Goal: Task Accomplishment & Management: Use online tool/utility

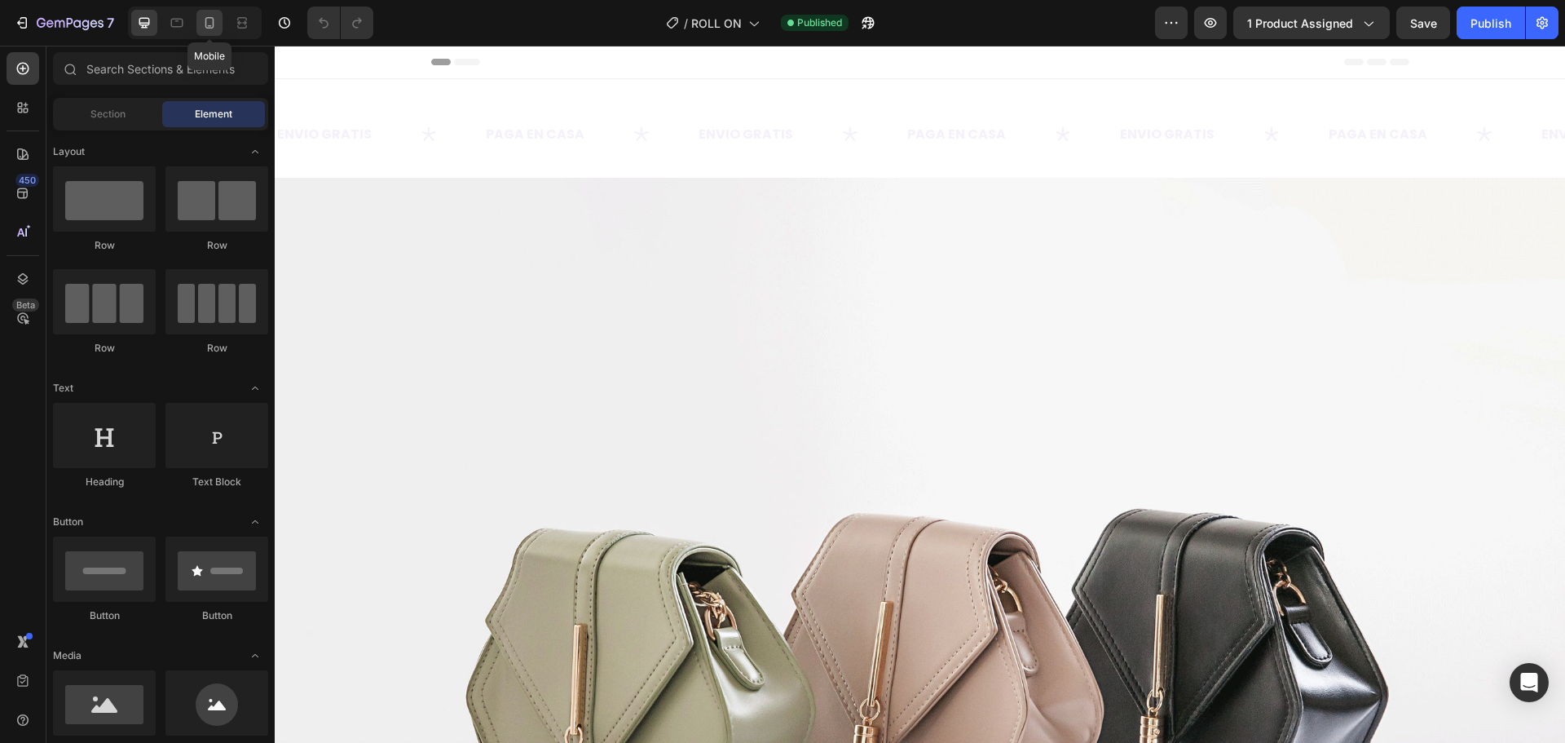
click at [209, 29] on icon at bounding box center [209, 22] width 9 height 11
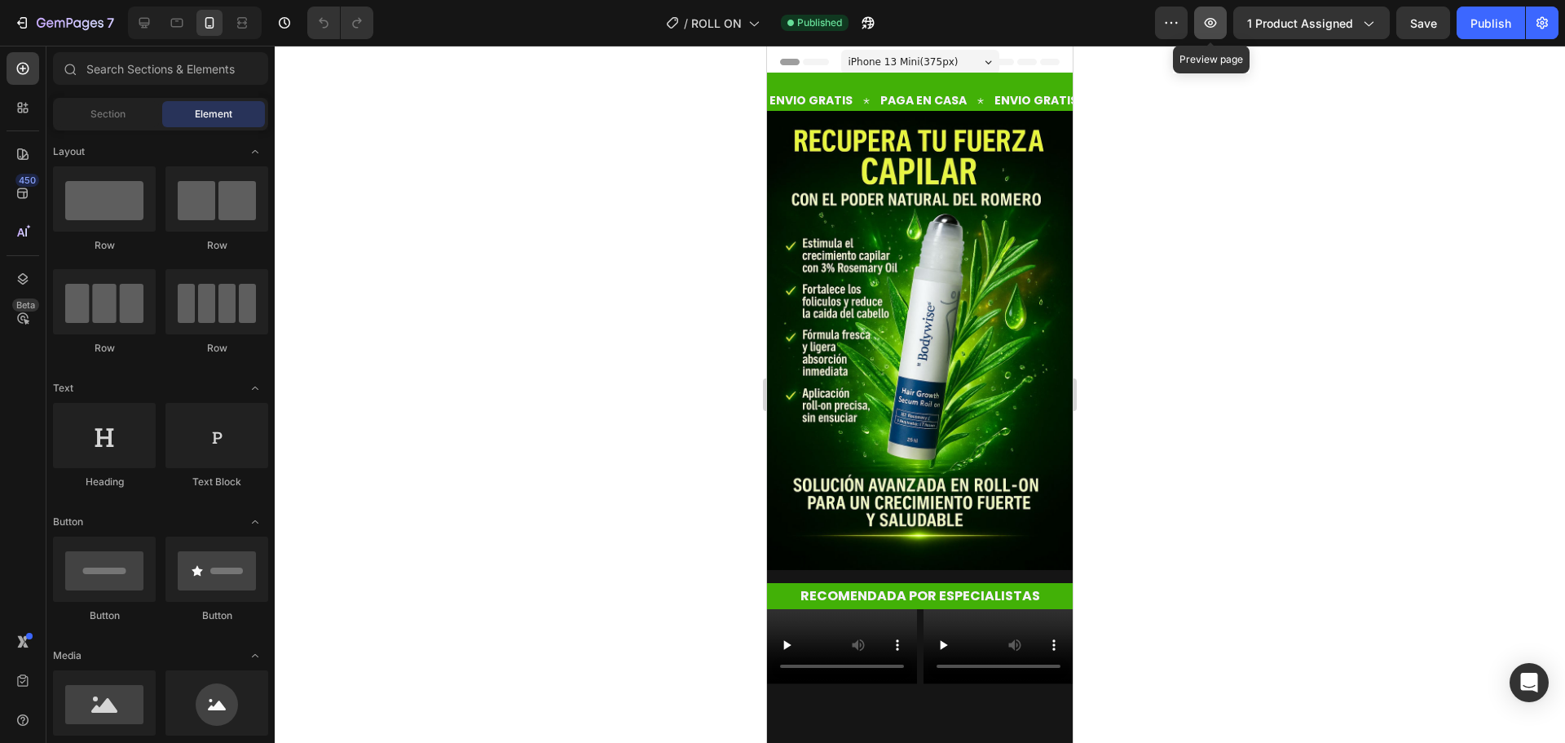
click at [1213, 19] on icon "button" at bounding box center [1211, 23] width 12 height 10
click at [1537, 14] on button "button" at bounding box center [1542, 23] width 33 height 33
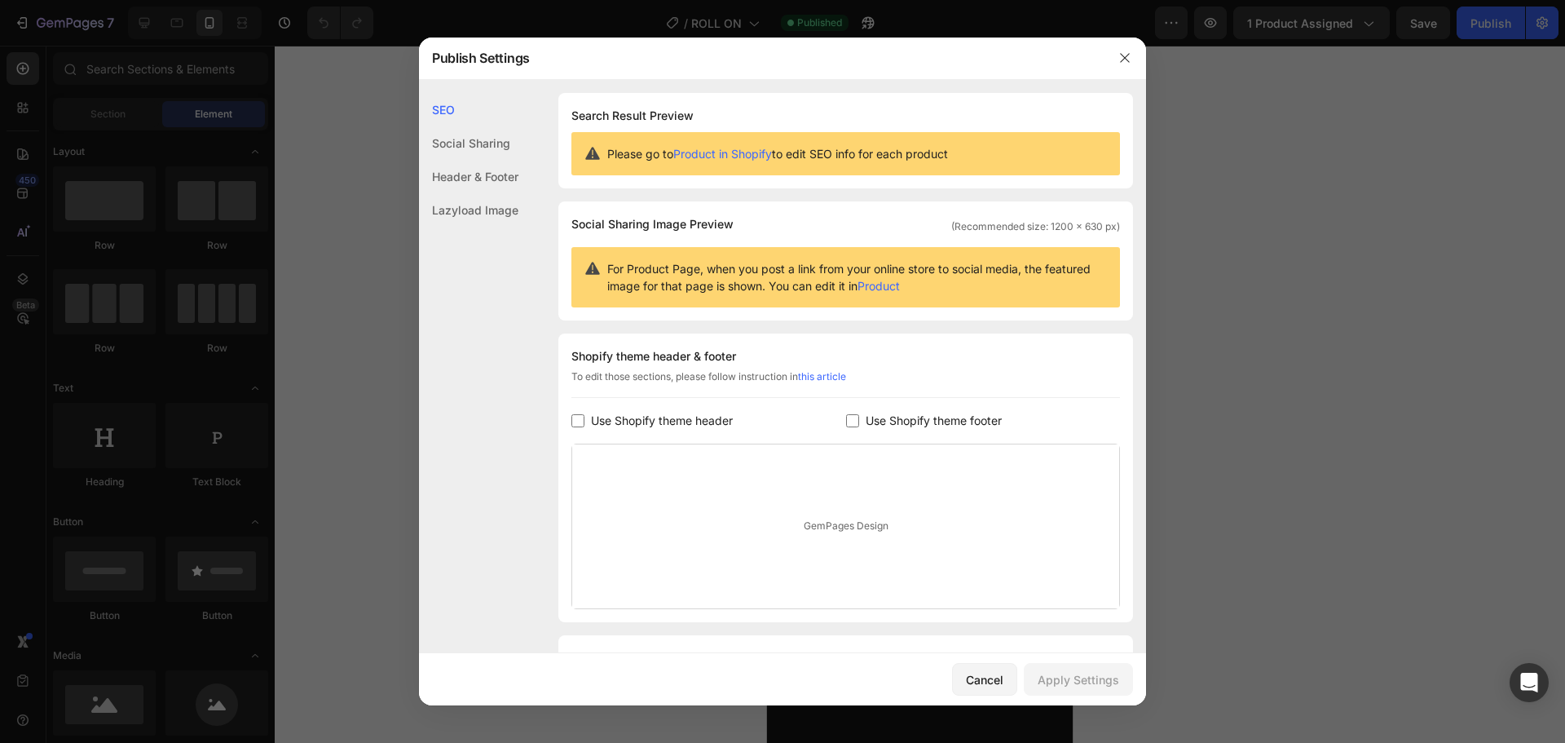
click at [673, 421] on span "Use Shopify theme header" at bounding box center [662, 421] width 142 height 20
checkbox input "true"
click at [866, 419] on span "Use Shopify theme footer" at bounding box center [934, 421] width 136 height 20
checkbox input "false"
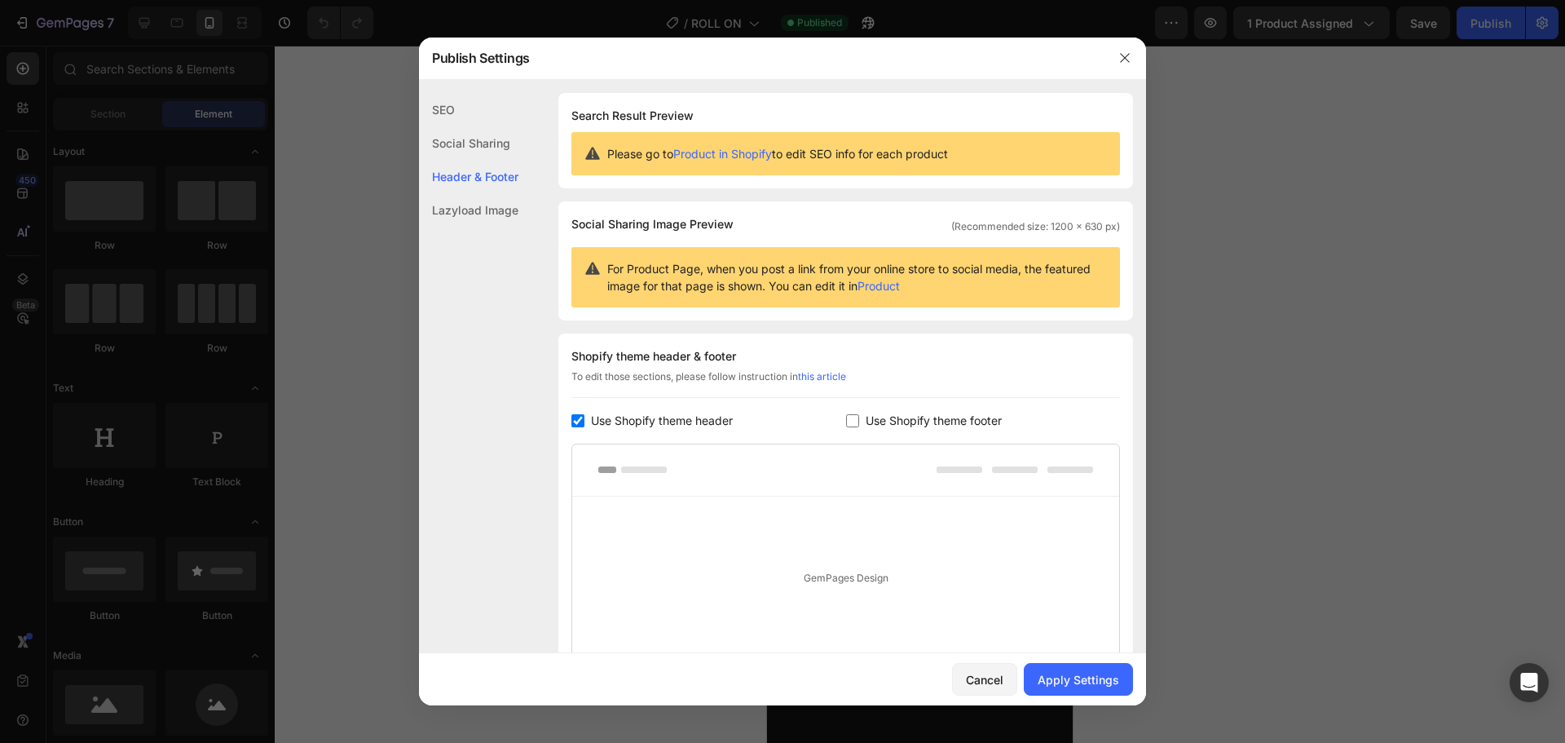
click at [677, 421] on span "Use Shopify theme header" at bounding box center [662, 421] width 142 height 20
checkbox input "false"
click at [1078, 682] on div "Apply Settings" at bounding box center [1079, 679] width 82 height 17
click at [1112, 61] on button "button" at bounding box center [1125, 58] width 26 height 26
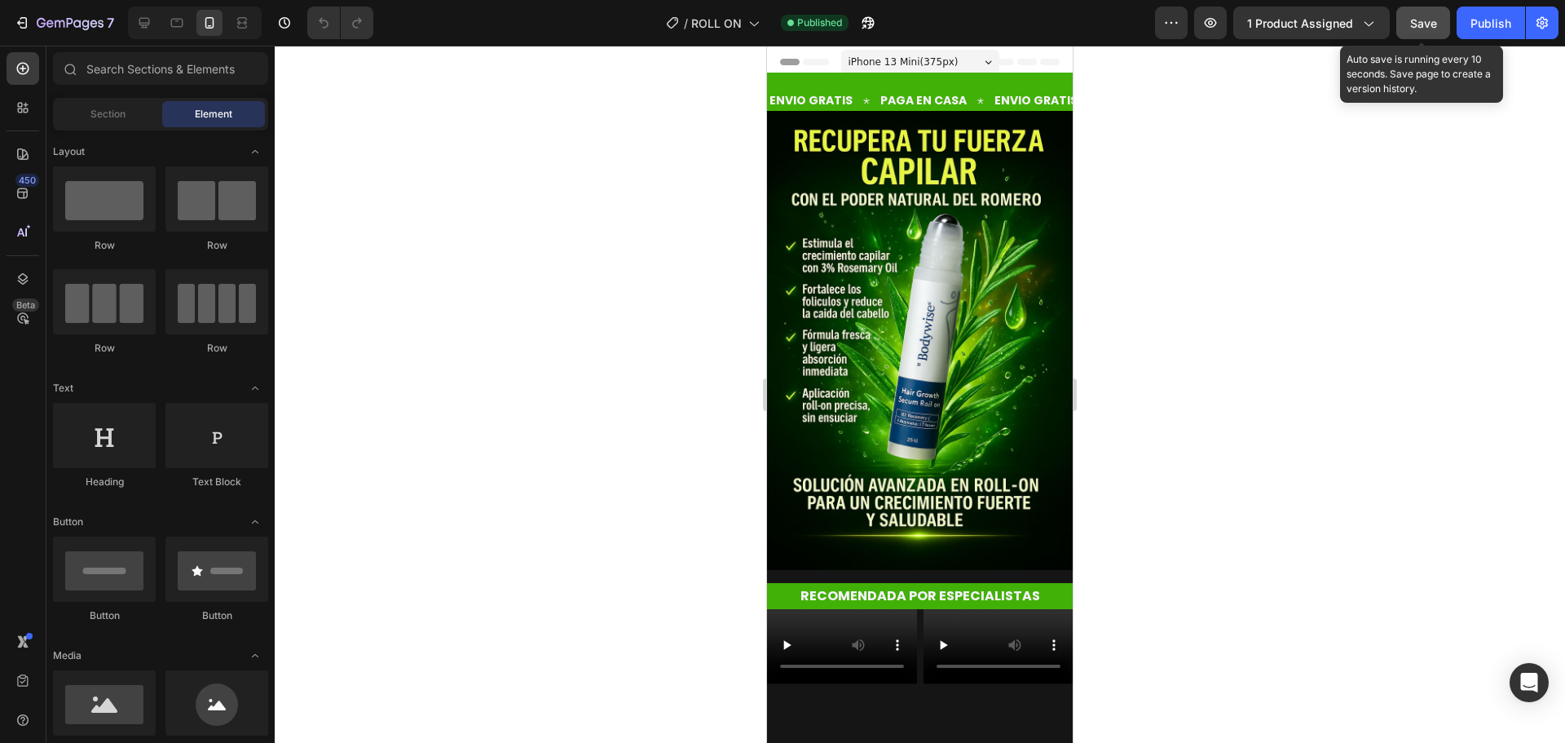
click at [1413, 19] on span "Save" at bounding box center [1423, 23] width 27 height 14
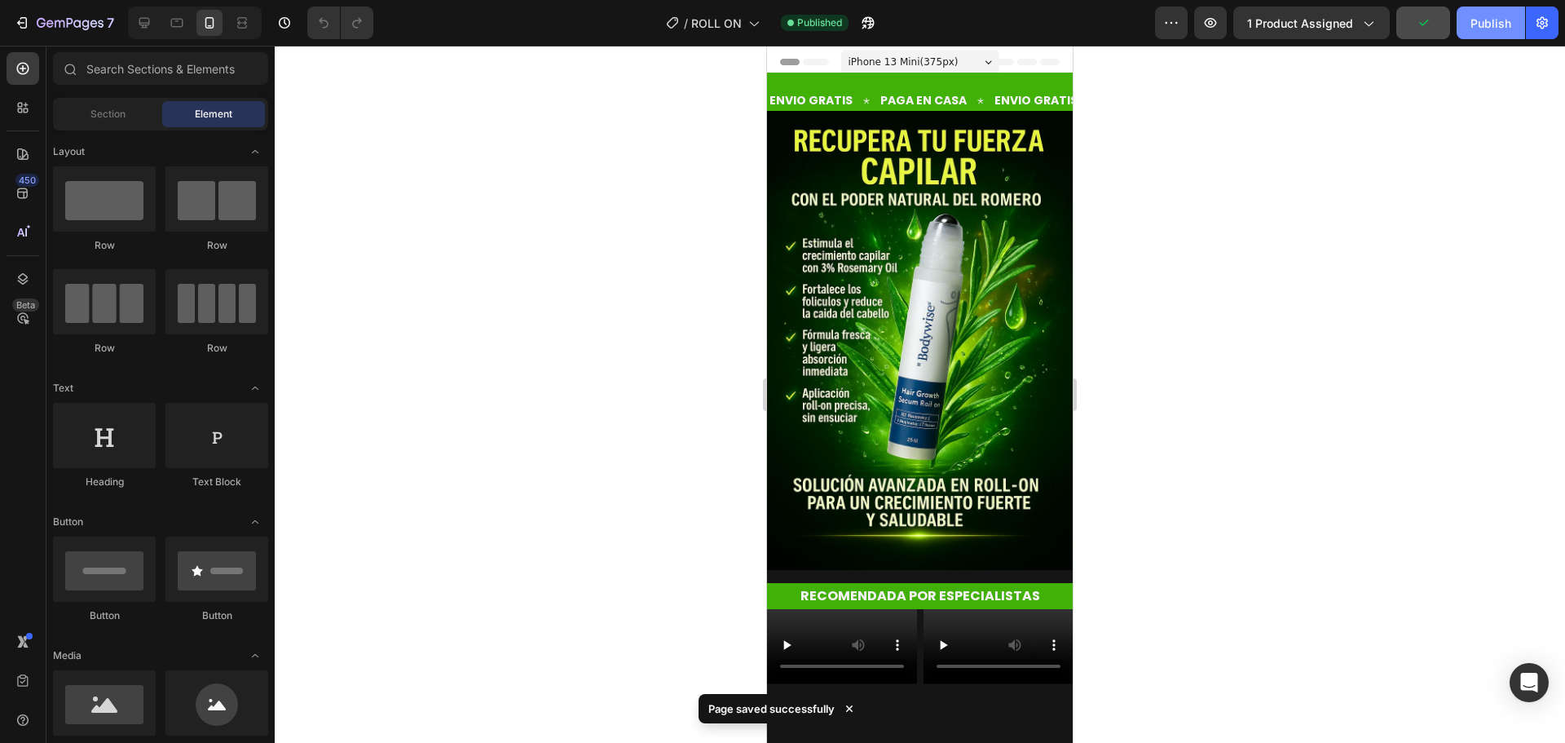
click at [1493, 15] on div "Publish" at bounding box center [1491, 23] width 41 height 17
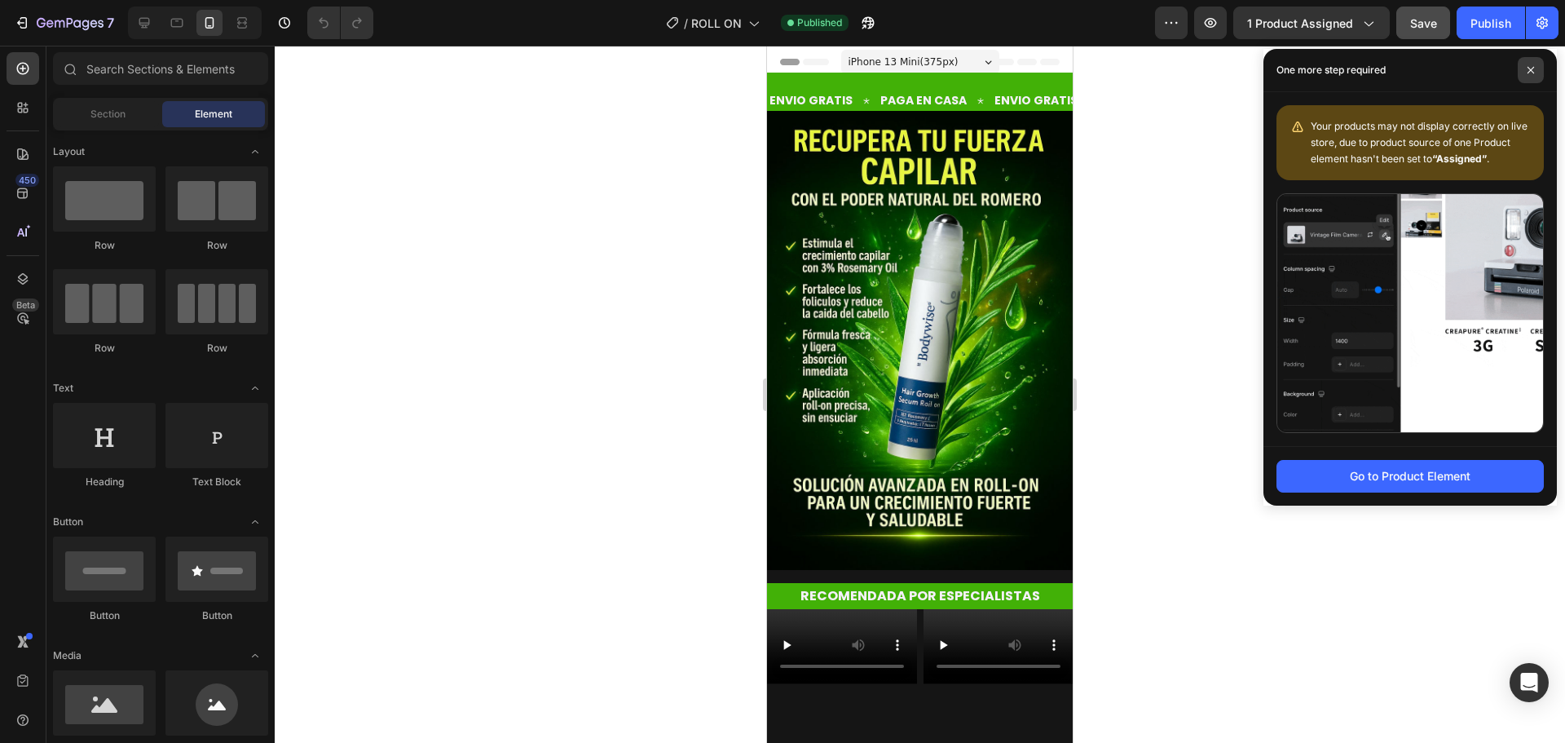
click at [1533, 60] on span at bounding box center [1531, 70] width 26 height 26
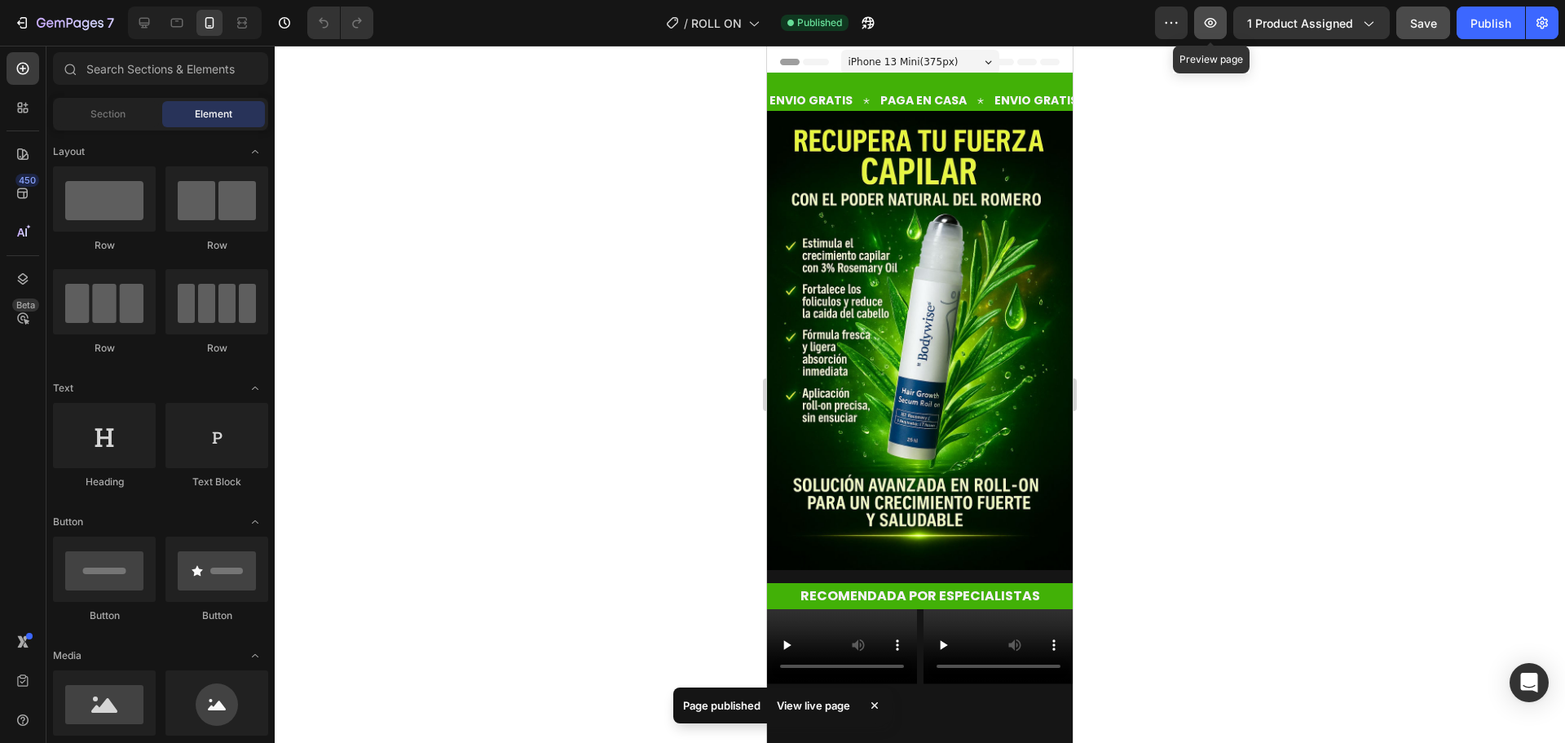
click at [1213, 22] on icon "button" at bounding box center [1210, 22] width 5 height 5
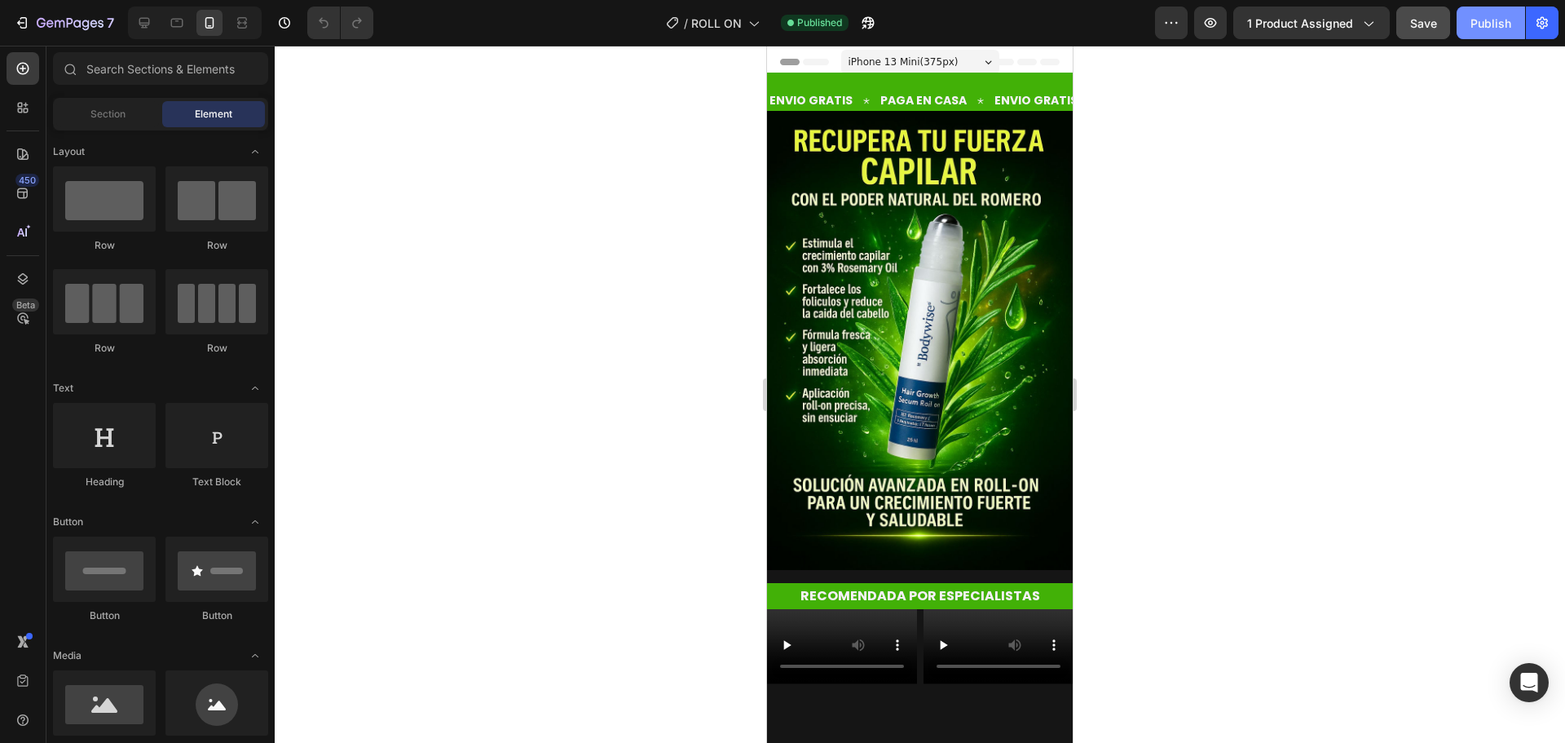
click at [1488, 30] on div "Publish" at bounding box center [1491, 23] width 41 height 17
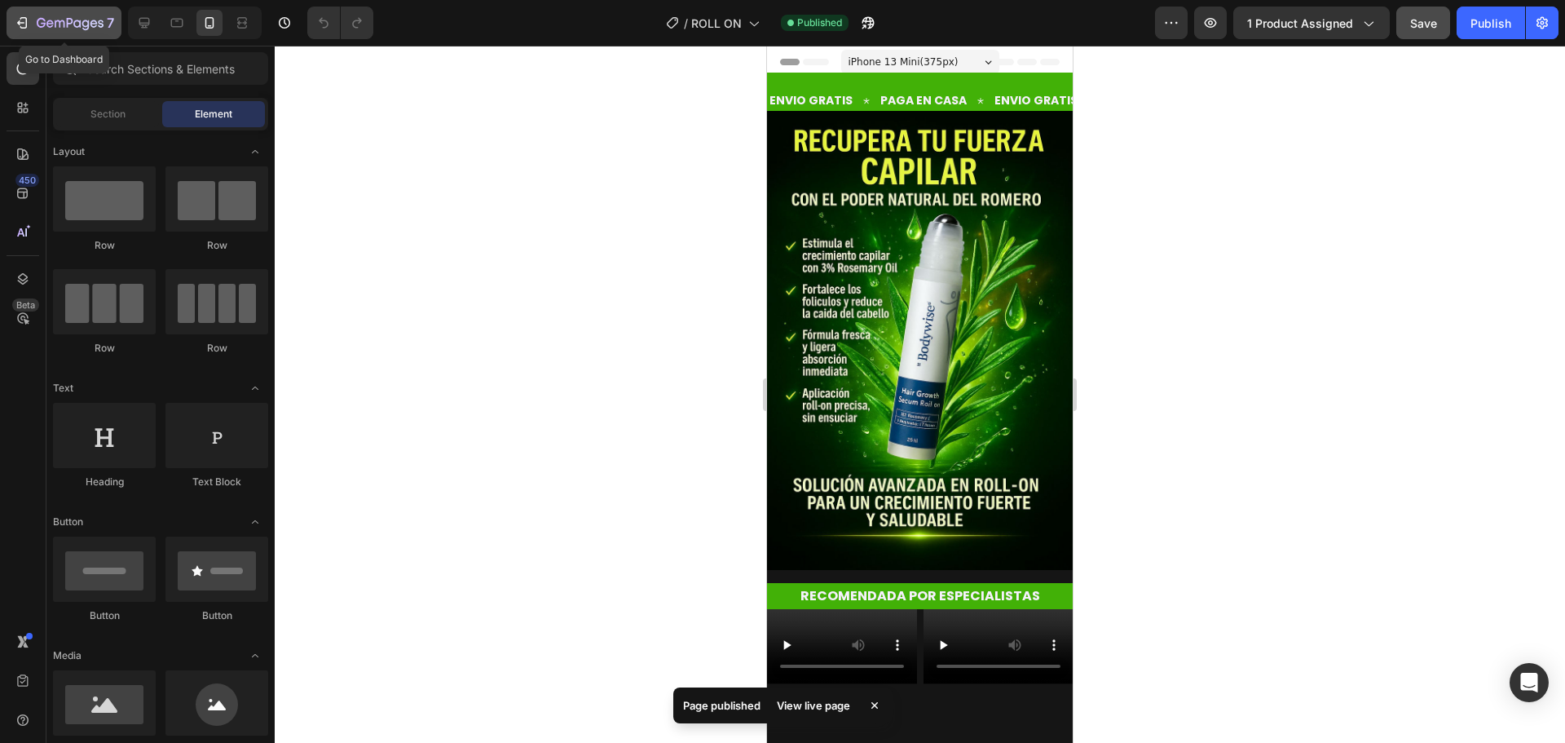
click at [18, 25] on icon "button" at bounding box center [22, 23] width 16 height 16
